Goal: Task Accomplishment & Management: Use online tool/utility

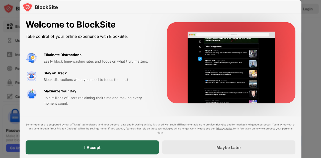
click at [111, 149] on div "I Accept" at bounding box center [92, 147] width 133 height 14
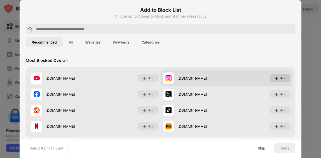
click at [280, 78] on div "Add" at bounding box center [283, 78] width 6 height 5
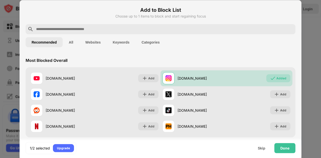
click at [119, 32] on div at bounding box center [161, 29] width 270 height 10
click at [117, 29] on input "text" at bounding box center [165, 29] width 258 height 6
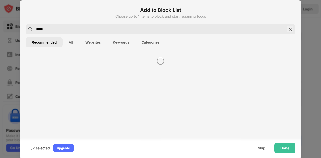
type input "*****"
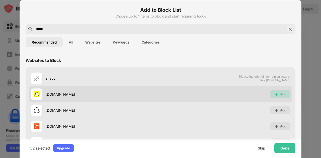
click at [279, 91] on div "Add" at bounding box center [280, 94] width 20 height 8
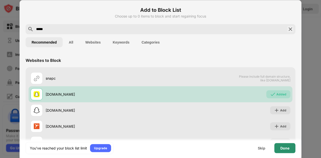
click at [288, 145] on div "Done" at bounding box center [284, 148] width 21 height 10
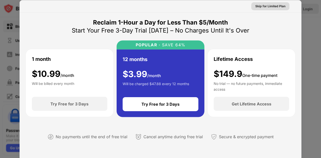
click at [267, 7] on div "Skip for Limited Plan" at bounding box center [270, 6] width 30 height 5
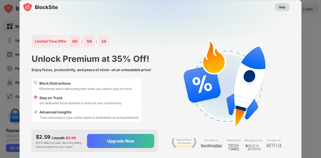
click at [283, 7] on div "Skip" at bounding box center [282, 7] width 7 height 5
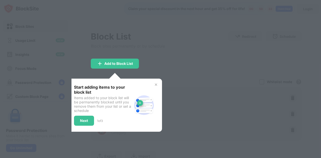
click at [153, 85] on div "Start adding items to your block list Items added to your block list will be pe…" at bounding box center [115, 105] width 82 height 41
click at [155, 84] on img at bounding box center [156, 85] width 4 height 4
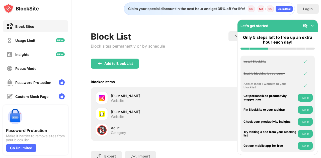
click at [315, 27] on div "Let's get started" at bounding box center [277, 26] width 80 height 12
click at [311, 26] on img at bounding box center [312, 25] width 5 height 5
